Goal: Transaction & Acquisition: Subscribe to service/newsletter

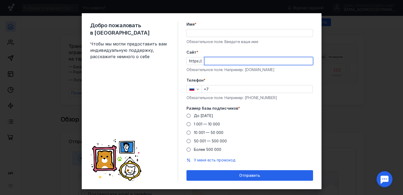
click at [215, 63] on input "Cайт *" at bounding box center [259, 60] width 108 height 7
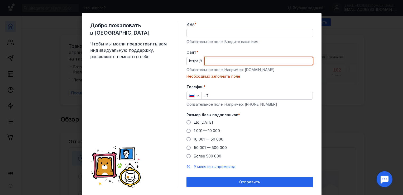
paste input "[DOMAIN_NAME]"
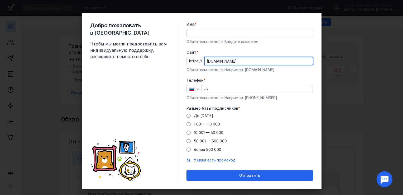
type input "[DOMAIN_NAME]"
click at [215, 88] on input "+7" at bounding box center [257, 88] width 111 height 7
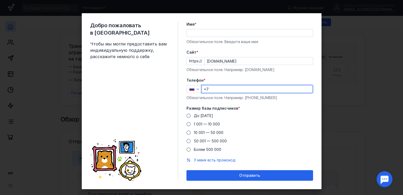
type input "[PHONE_NUMBER]"
type input "[PERSON_NAME]"
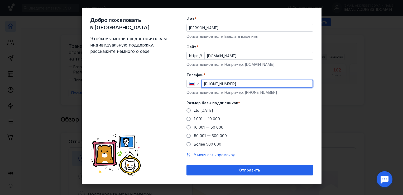
scroll to position [7, 0]
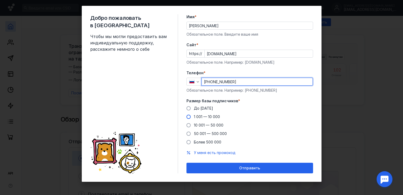
click at [188, 117] on span at bounding box center [188, 116] width 4 height 4
click at [0, 0] on input "1 001 — 10 000" at bounding box center [0, 0] width 0 height 0
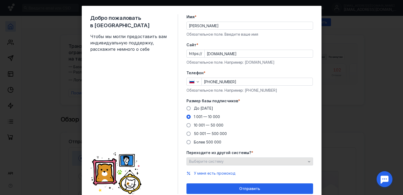
scroll to position [28, 0]
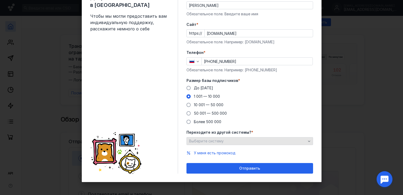
click at [249, 141] on div "Выберите систему" at bounding box center [247, 141] width 119 height 4
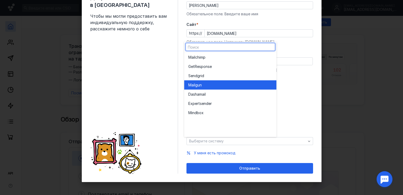
scroll to position [0, 0]
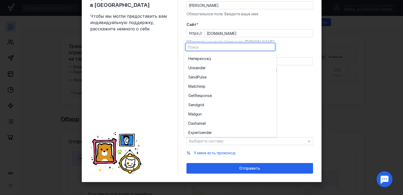
click at [345, 33] on div "Добро пожаловать в Sendsay Чтобы мы могли предоставить вам индивидуальную подде…" at bounding box center [201, 97] width 403 height 195
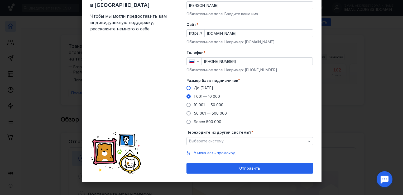
click at [188, 86] on span at bounding box center [188, 88] width 4 height 4
click at [0, 0] on input "До [DATE]" at bounding box center [0, 0] width 0 height 0
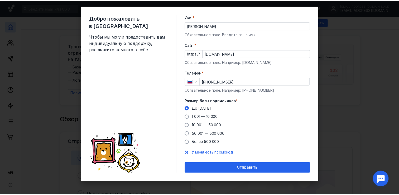
scroll to position [7, 0]
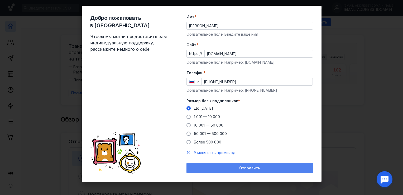
click at [252, 166] on span "Отправить" at bounding box center [249, 168] width 21 height 4
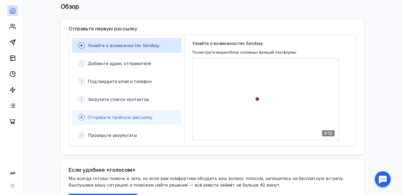
scroll to position [105, 0]
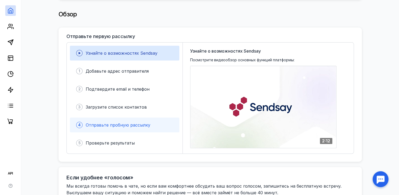
click at [117, 122] on span "Отправьте пробную рассылку" at bounding box center [118, 124] width 65 height 5
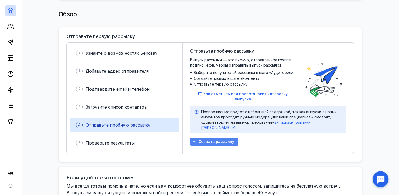
click at [216, 137] on div "Создать рассылку" at bounding box center [214, 141] width 48 height 8
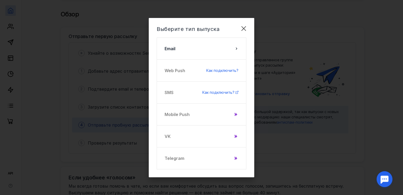
click at [213, 156] on div "Telegram" at bounding box center [202, 158] width 90 height 22
click at [183, 159] on div "Telegram" at bounding box center [202, 158] width 90 height 22
drag, startPoint x: 183, startPoint y: 159, endPoint x: 180, endPoint y: 156, distance: 3.5
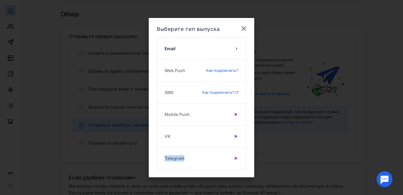
click at [180, 156] on div "Telegram" at bounding box center [202, 158] width 90 height 22
click at [235, 158] on icon at bounding box center [236, 157] width 2 height 3
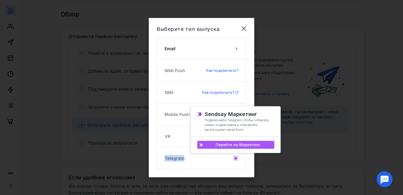
click at [236, 145] on span "Перейти на Маркетинг" at bounding box center [238, 144] width 45 height 4
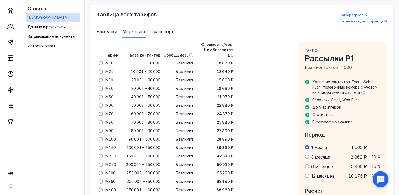
scroll to position [341, 0]
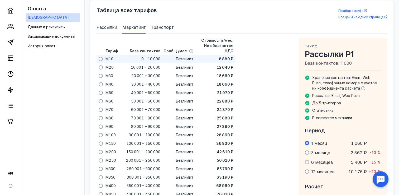
click at [101, 57] on span at bounding box center [101, 59] width 4 height 4
click at [0, 0] on input "radio" at bounding box center [0, 0] width 0 height 0
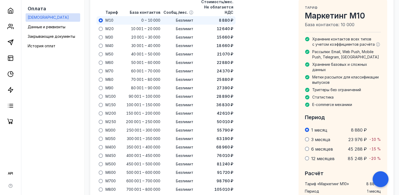
scroll to position [357, 0]
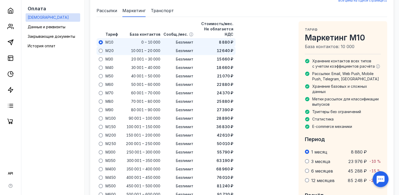
click at [102, 48] on span at bounding box center [101, 50] width 4 height 4
click at [0, 0] on input "radio" at bounding box center [0, 0] width 0 height 0
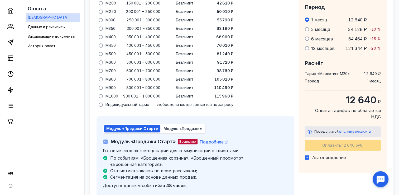
scroll to position [516, 0]
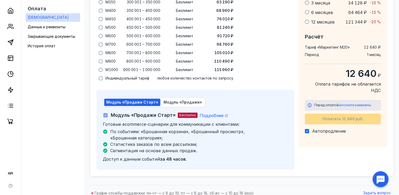
click at [192, 113] on span "Бесплатно" at bounding box center [187, 115] width 17 height 4
click at [184, 113] on span "Бесплатно" at bounding box center [187, 115] width 17 height 4
click at [121, 100] on span "Модуль «Продажи Старт»" at bounding box center [132, 102] width 52 height 4
click at [128, 100] on span "Модуль «Продажи Старт»" at bounding box center [132, 102] width 52 height 4
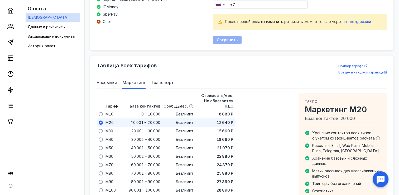
scroll to position [305, 0]
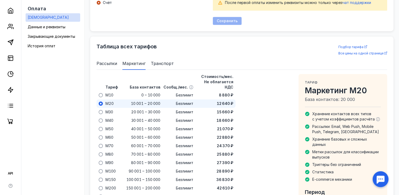
click at [110, 64] on span "Рассылки" at bounding box center [106, 63] width 21 height 6
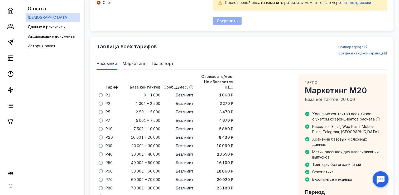
click at [136, 62] on span "Маркетинг" at bounding box center [133, 63] width 23 height 6
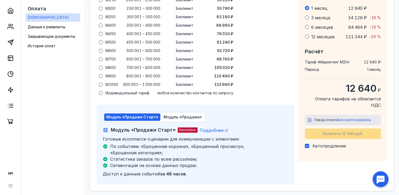
scroll to position [516, 0]
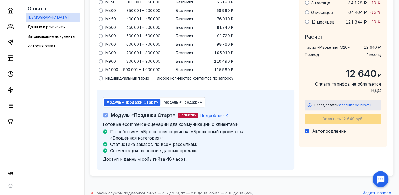
click at [145, 100] on span "Модуль «Продажи Старт»" at bounding box center [132, 102] width 52 height 4
click at [334, 113] on div "Оплатить 12 640 руб." at bounding box center [343, 118] width 76 height 11
click at [331, 102] on div "Перед оплатой заполните реквизиты" at bounding box center [346, 104] width 64 height 5
click at [207, 113] on span "Подробнее" at bounding box center [212, 115] width 24 height 5
